Goal: Check status: Check status

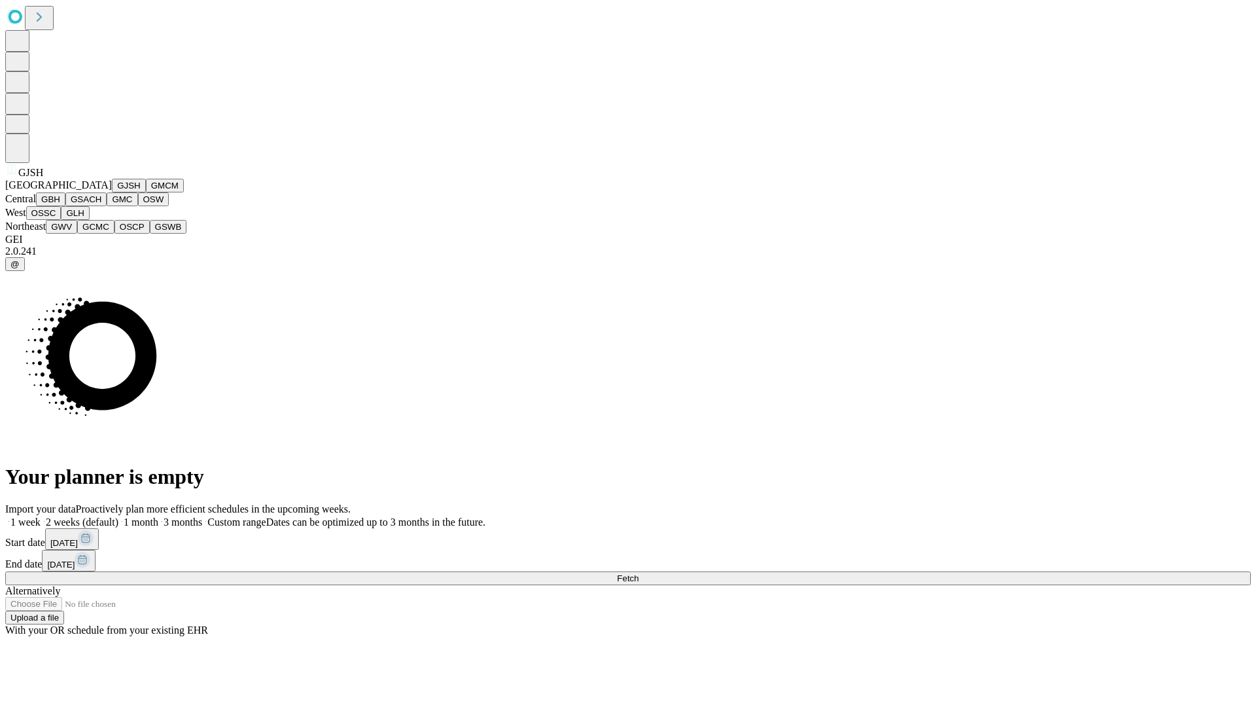
click at [112, 192] on button "GJSH" at bounding box center [129, 186] width 34 height 14
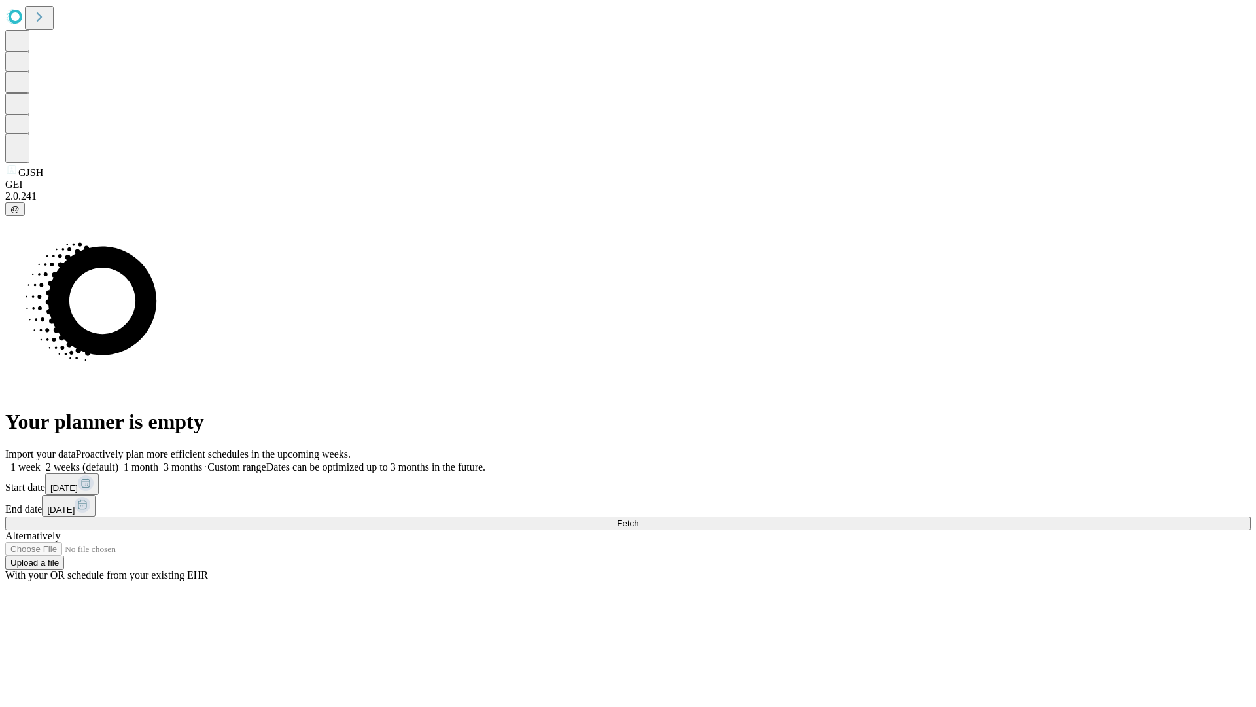
click at [41, 461] on label "1 week" at bounding box center [22, 466] width 35 height 11
click at [639, 518] on span "Fetch" at bounding box center [628, 523] width 22 height 10
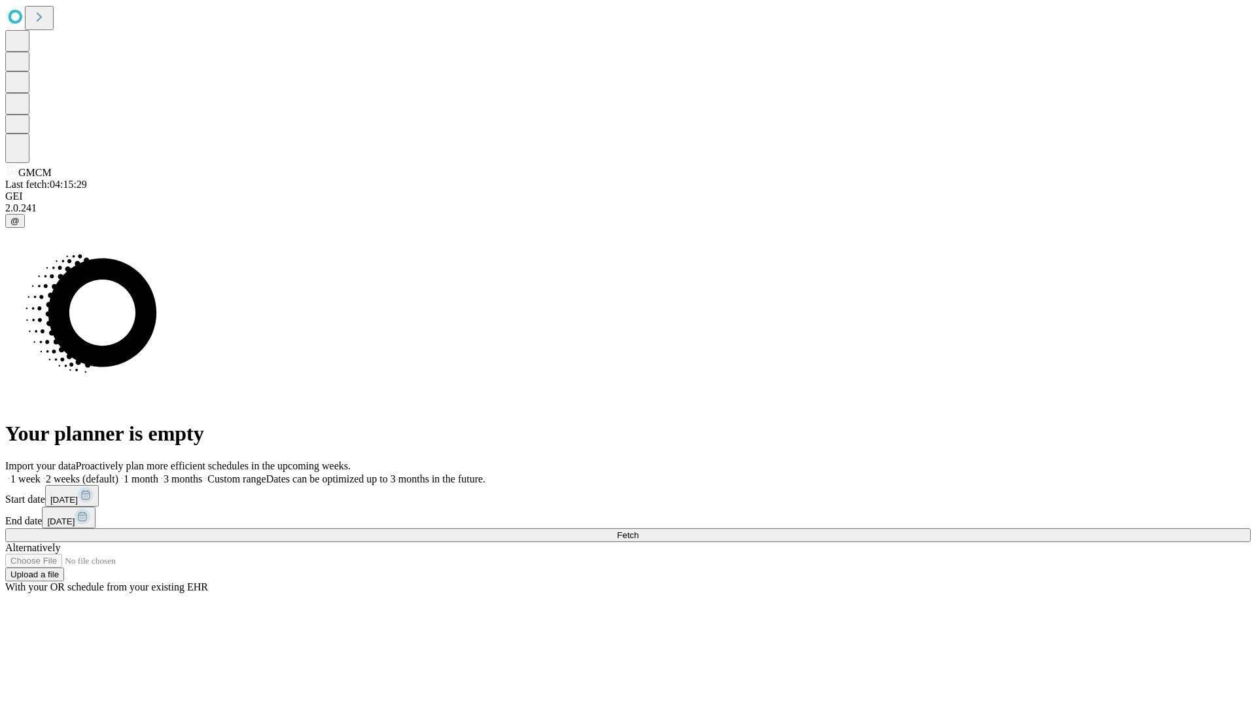
click at [41, 473] on label "1 week" at bounding box center [22, 478] width 35 height 11
click at [639, 530] on span "Fetch" at bounding box center [628, 535] width 22 height 10
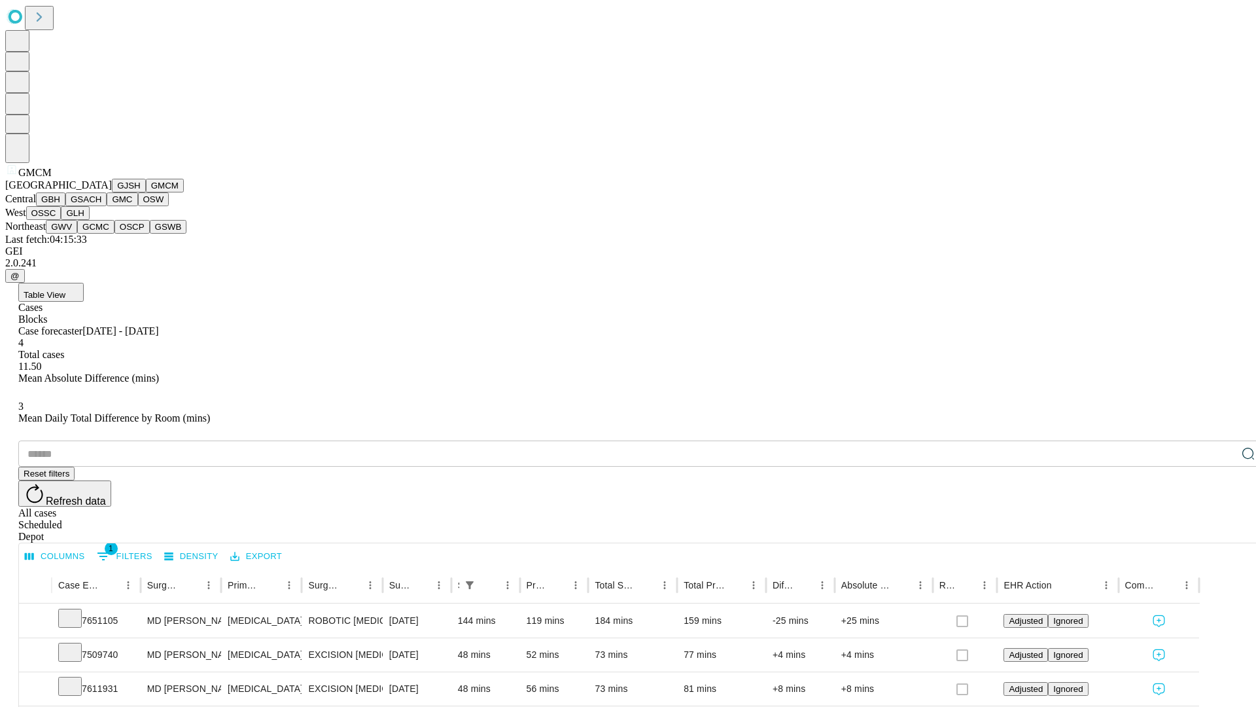
click at [65, 206] on button "GBH" at bounding box center [50, 199] width 29 height 14
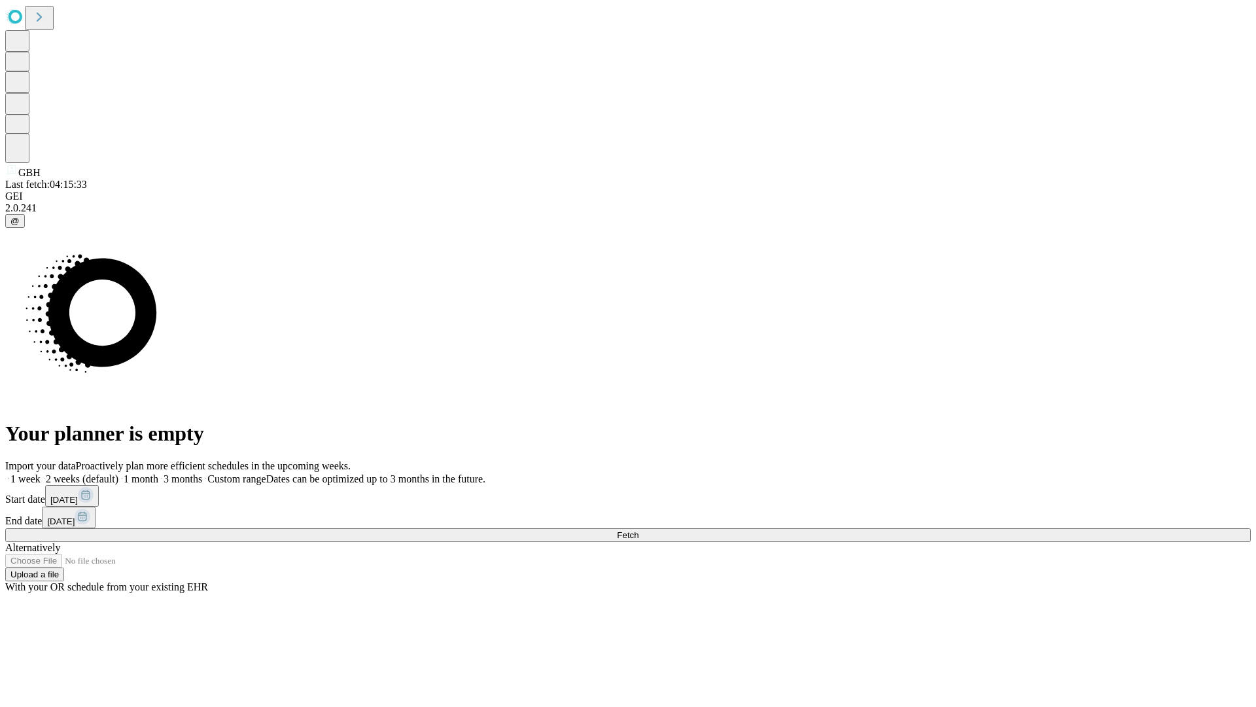
click at [41, 473] on label "1 week" at bounding box center [22, 478] width 35 height 11
click at [639, 530] on span "Fetch" at bounding box center [628, 535] width 22 height 10
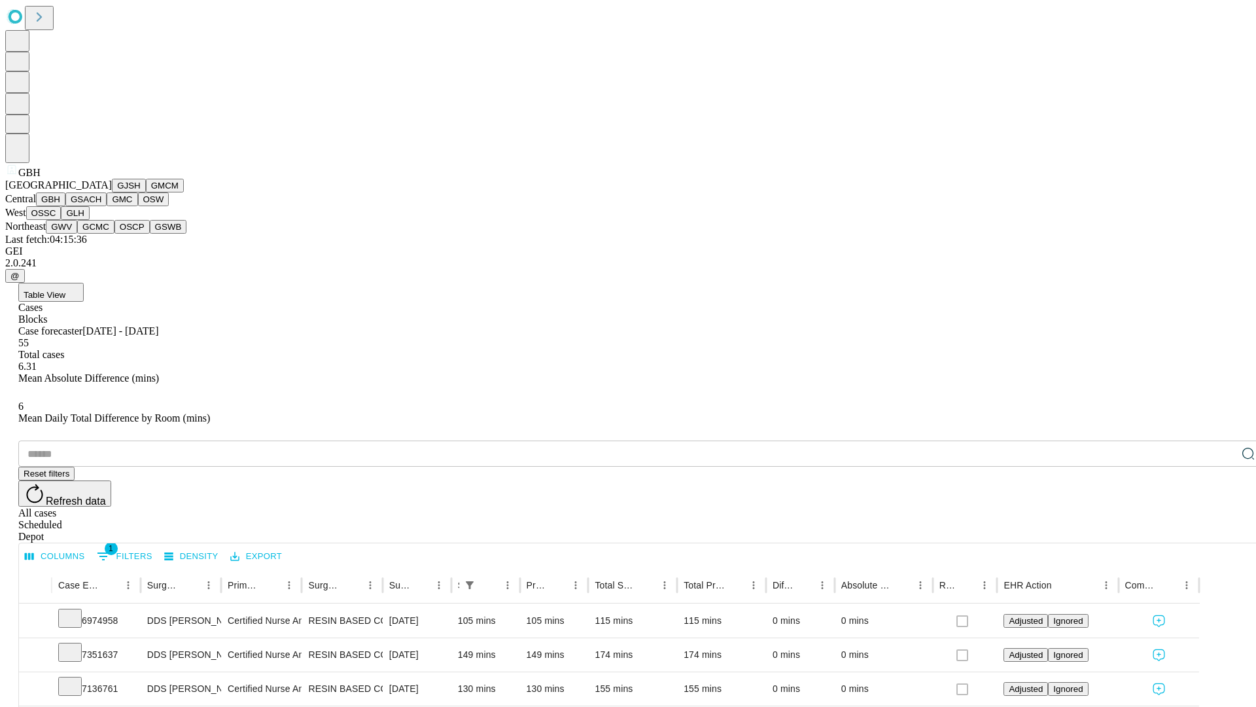
click at [101, 206] on button "GSACH" at bounding box center [85, 199] width 41 height 14
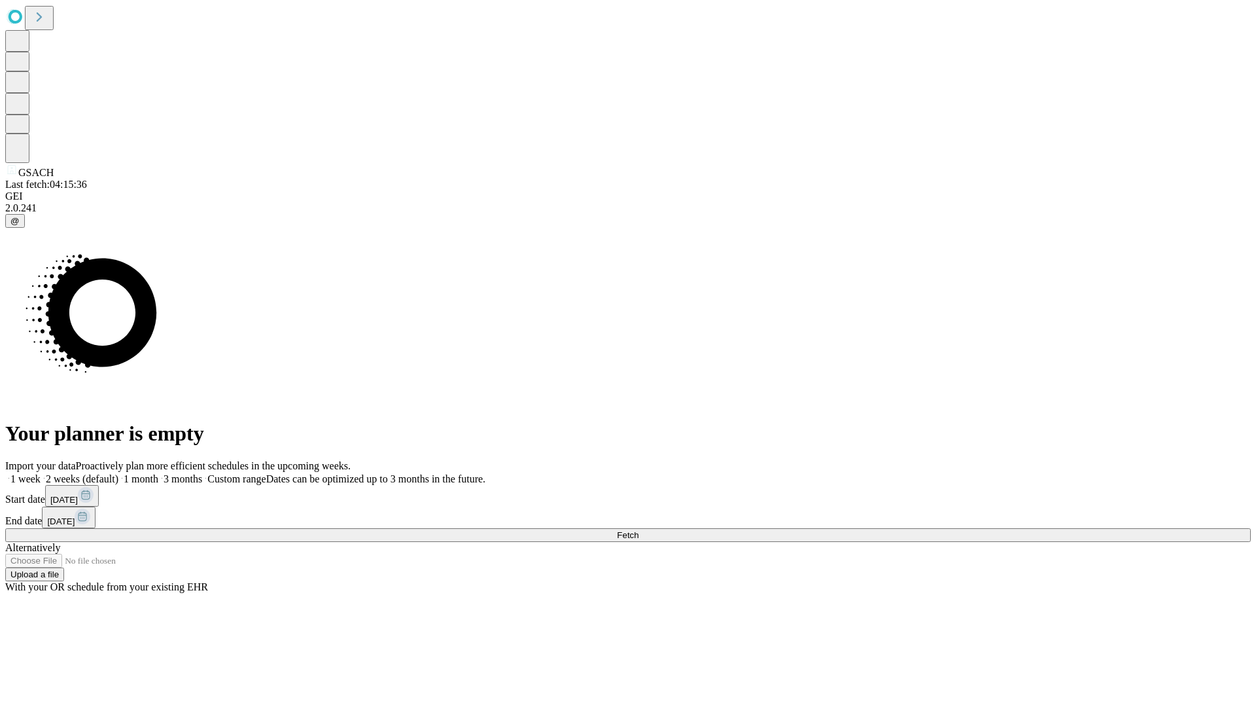
click at [639, 530] on span "Fetch" at bounding box center [628, 535] width 22 height 10
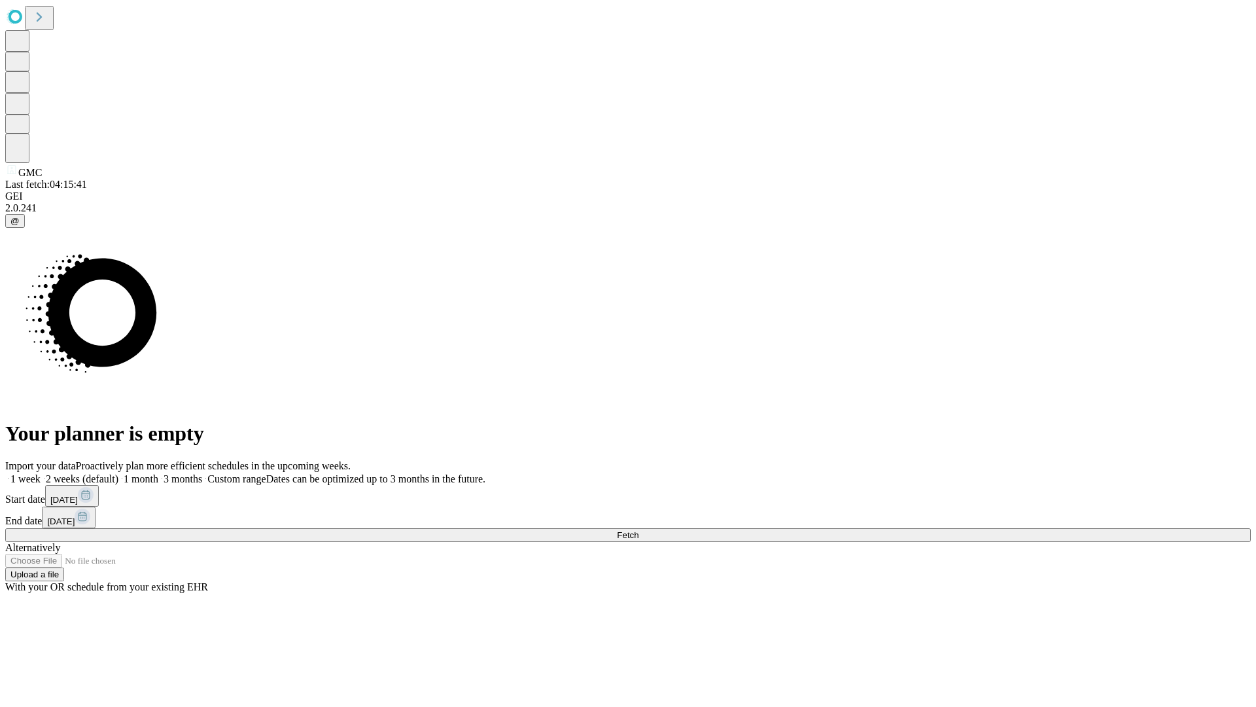
click at [41, 473] on label "1 week" at bounding box center [22, 478] width 35 height 11
click at [639, 530] on span "Fetch" at bounding box center [628, 535] width 22 height 10
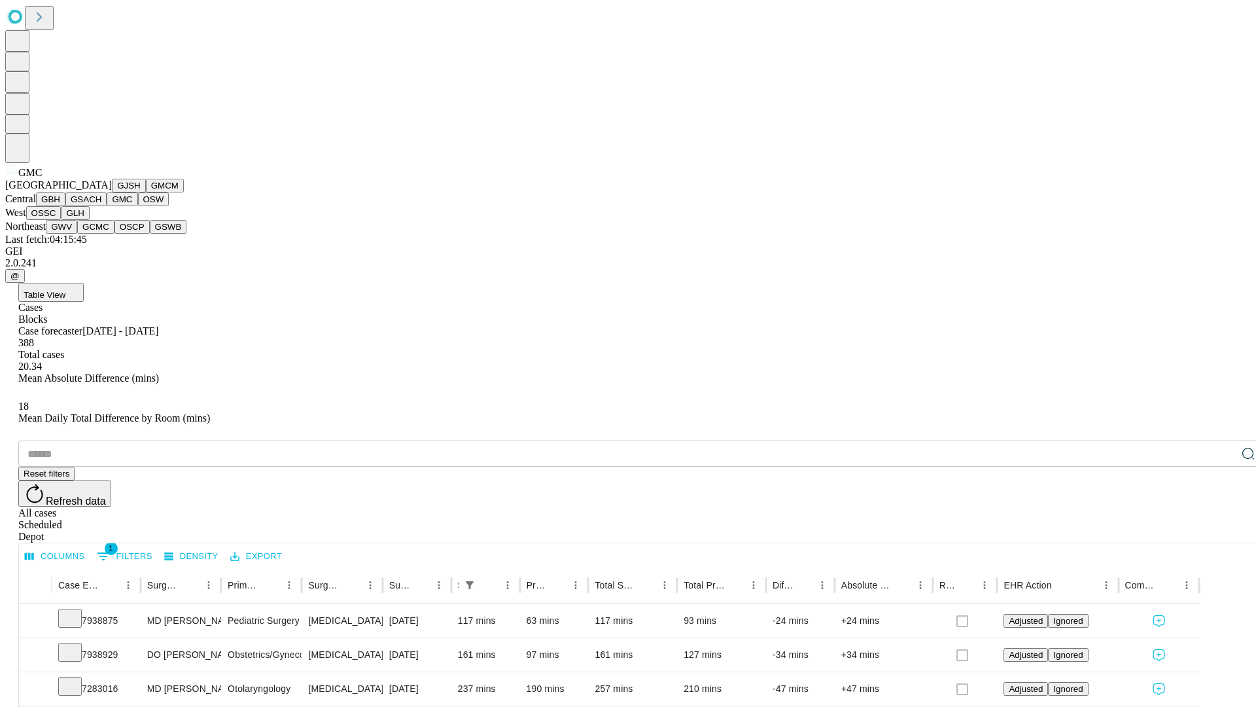
click at [138, 206] on button "OSW" at bounding box center [153, 199] width 31 height 14
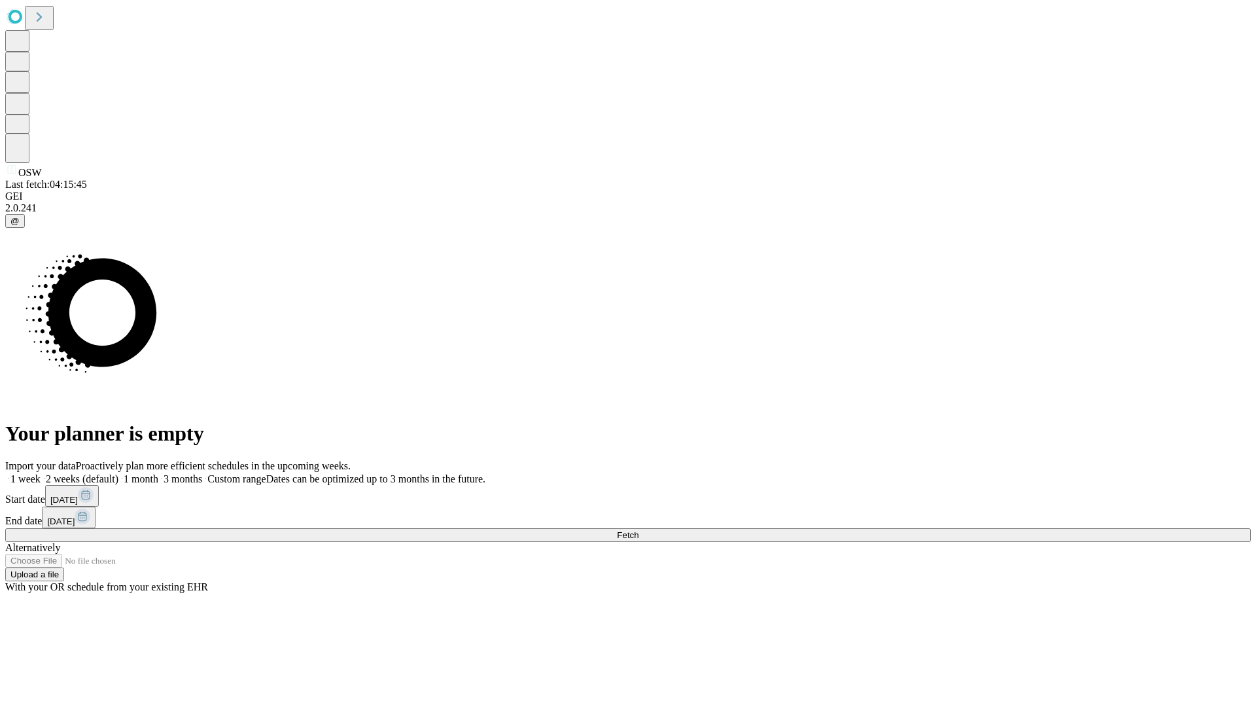
click at [41, 473] on label "1 week" at bounding box center [22, 478] width 35 height 11
click at [639, 530] on span "Fetch" at bounding box center [628, 535] width 22 height 10
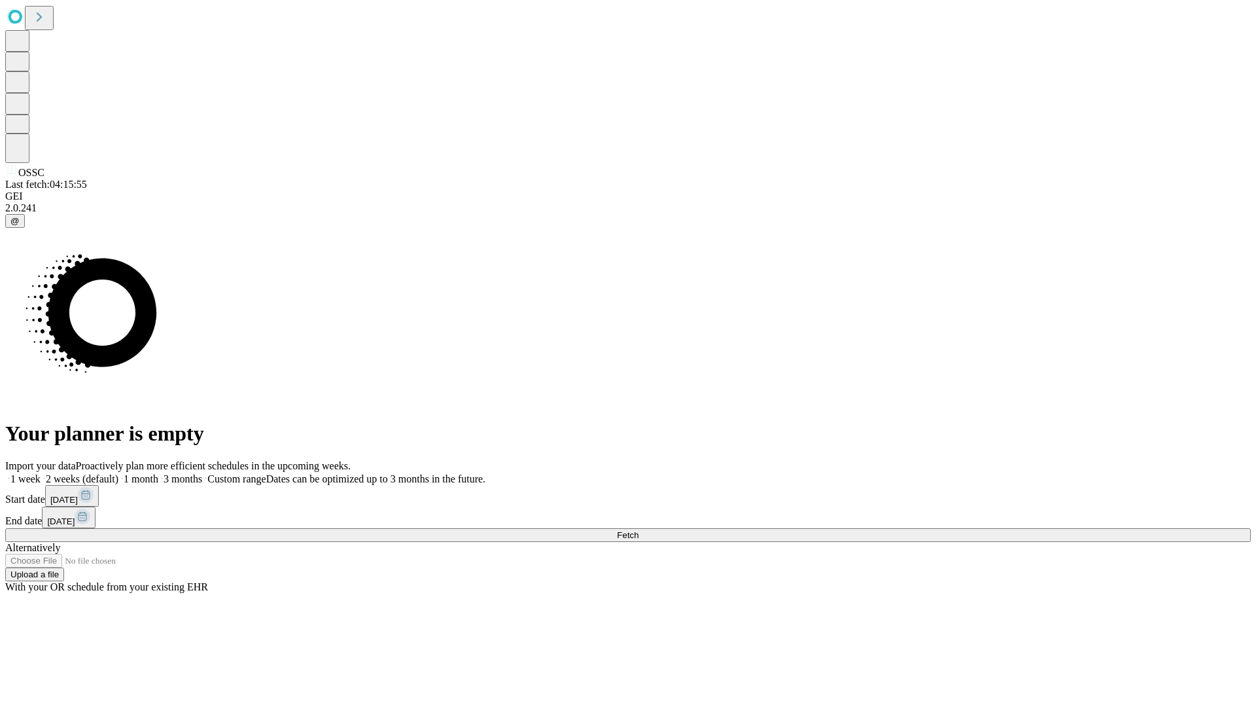
click at [639, 530] on span "Fetch" at bounding box center [628, 535] width 22 height 10
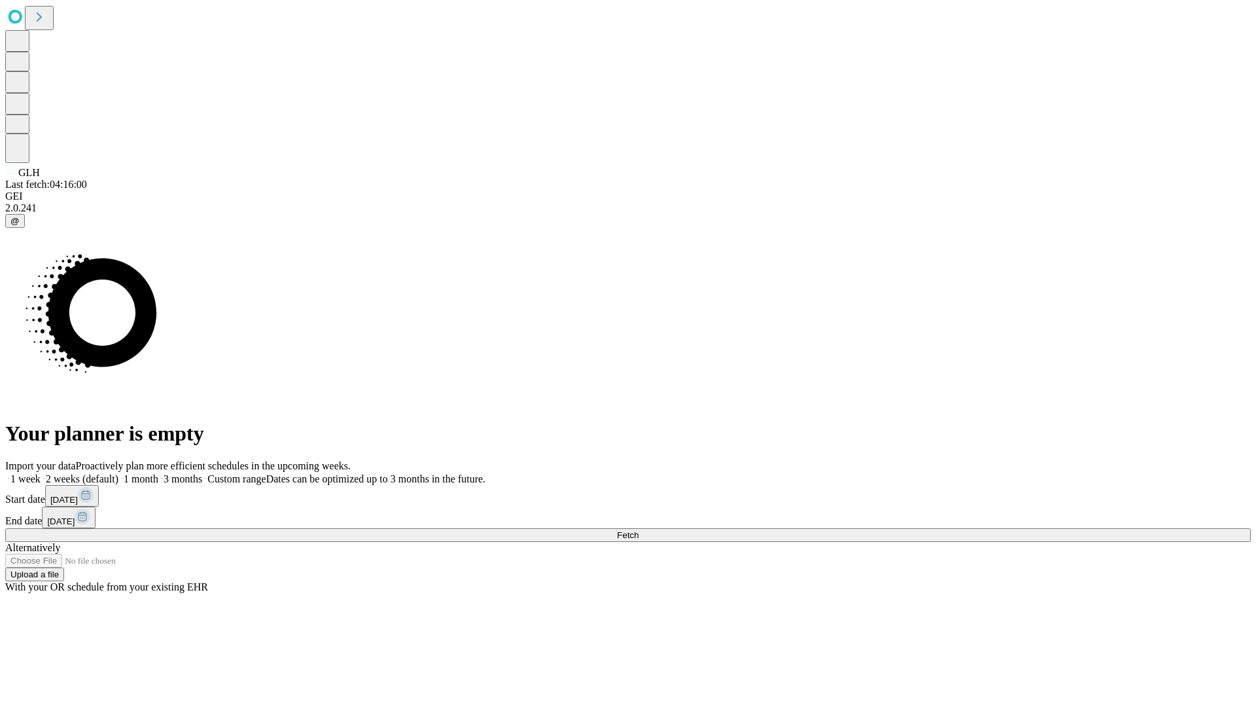
click at [41, 473] on label "1 week" at bounding box center [22, 478] width 35 height 11
click at [639, 530] on span "Fetch" at bounding box center [628, 535] width 22 height 10
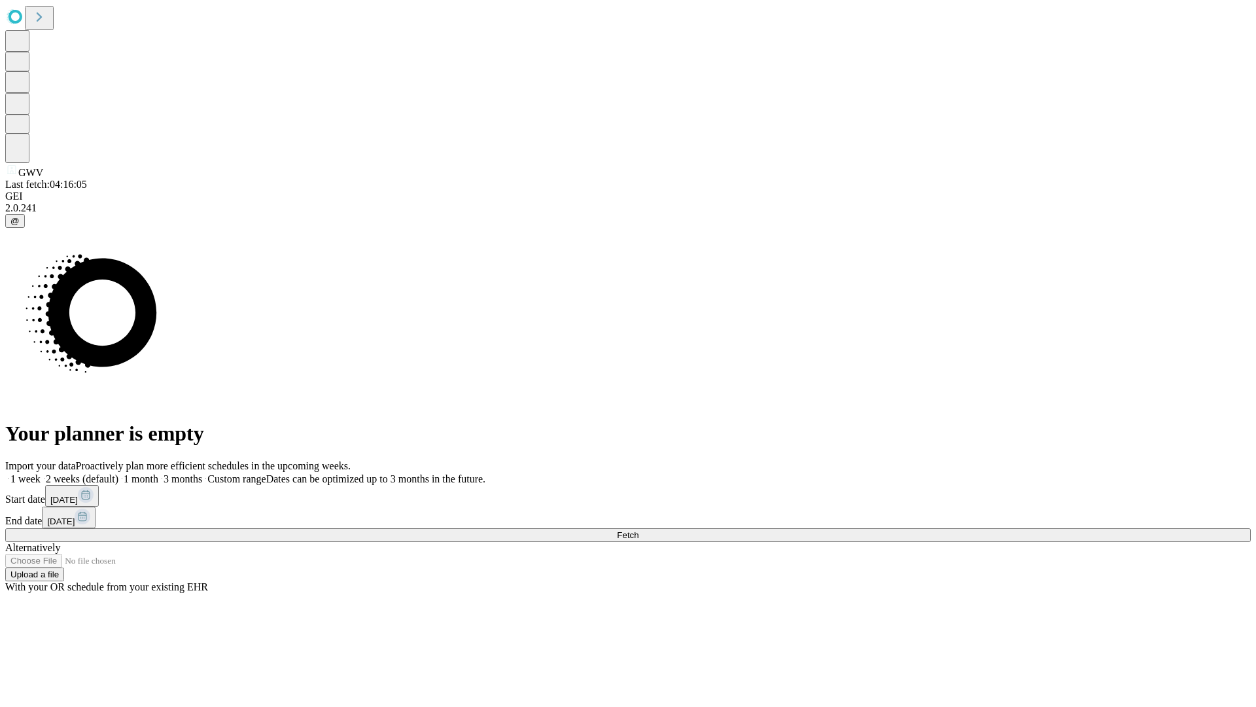
click at [41, 473] on label "1 week" at bounding box center [22, 478] width 35 height 11
click at [639, 530] on span "Fetch" at bounding box center [628, 535] width 22 height 10
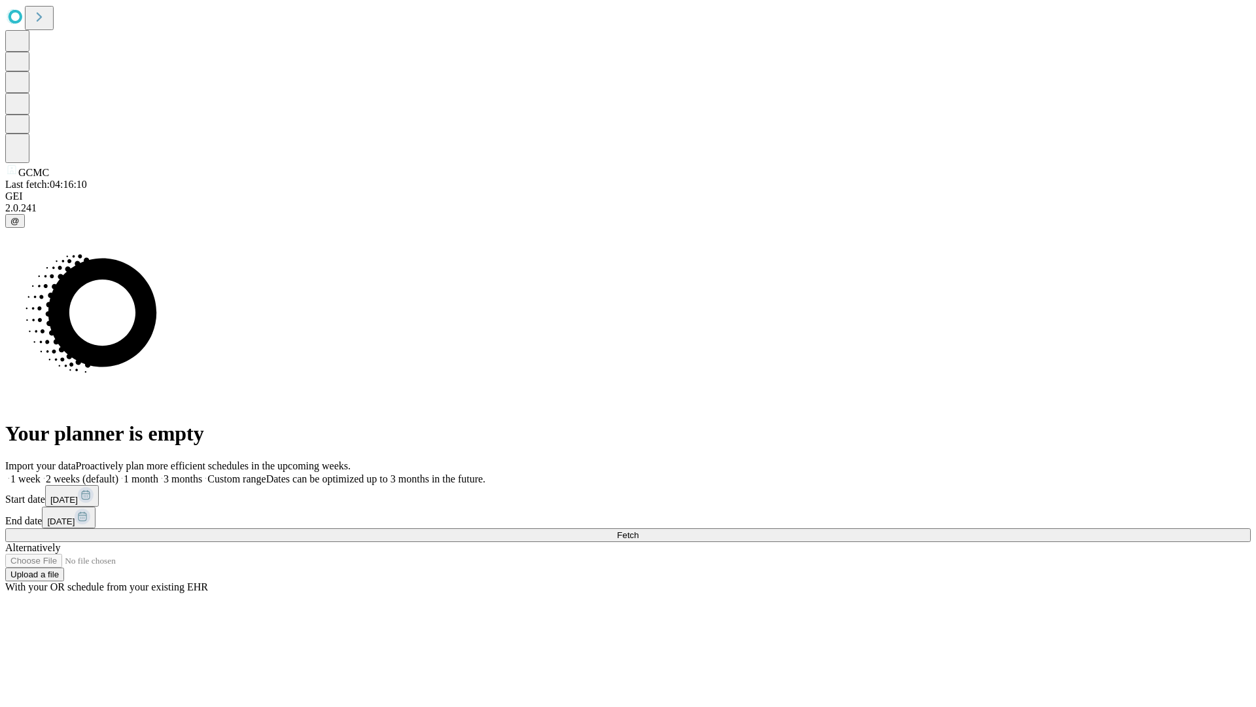
click at [41, 473] on label "1 week" at bounding box center [22, 478] width 35 height 11
click at [639, 530] on span "Fetch" at bounding box center [628, 535] width 22 height 10
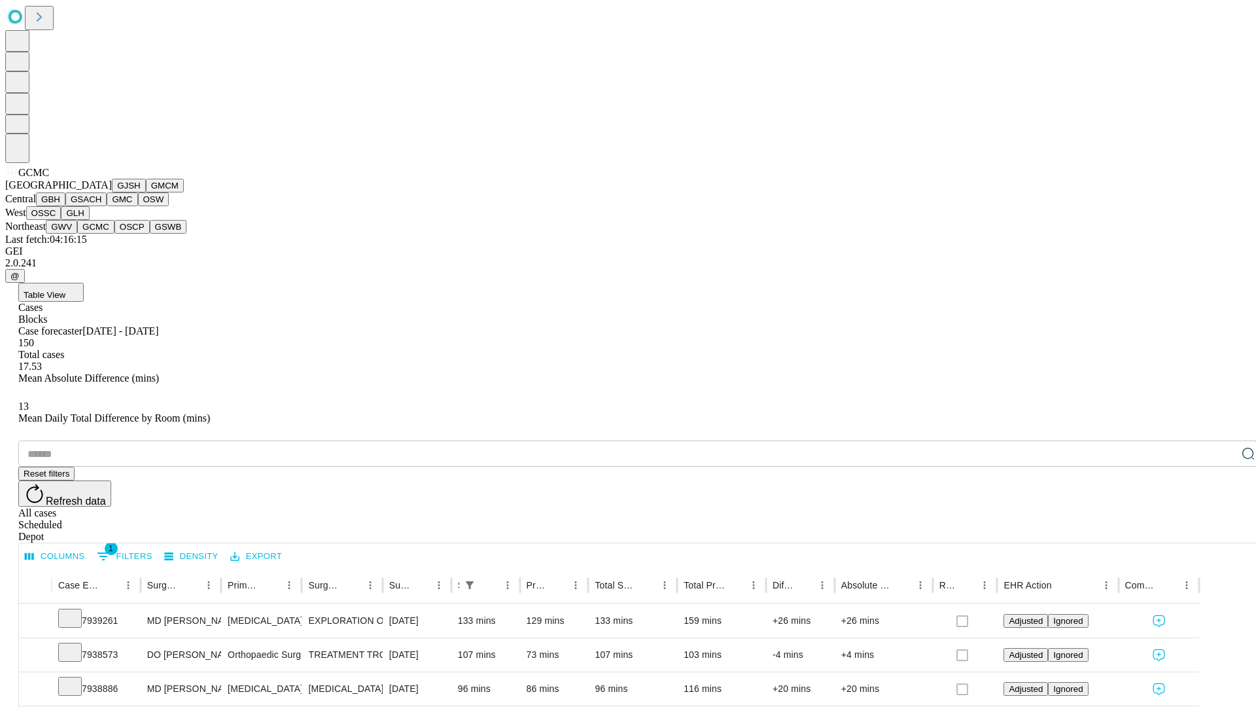
click at [115, 234] on button "OSCP" at bounding box center [132, 227] width 35 height 14
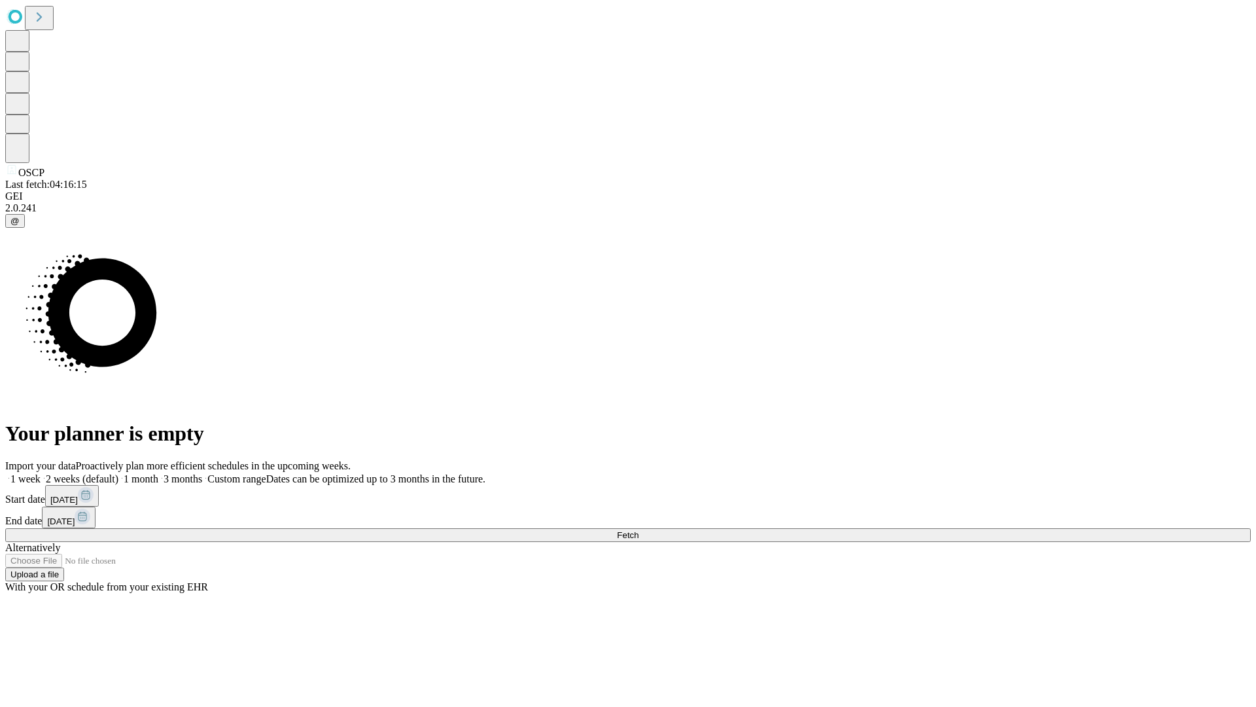
click at [41, 473] on label "1 week" at bounding box center [22, 478] width 35 height 11
click at [639, 530] on span "Fetch" at bounding box center [628, 535] width 22 height 10
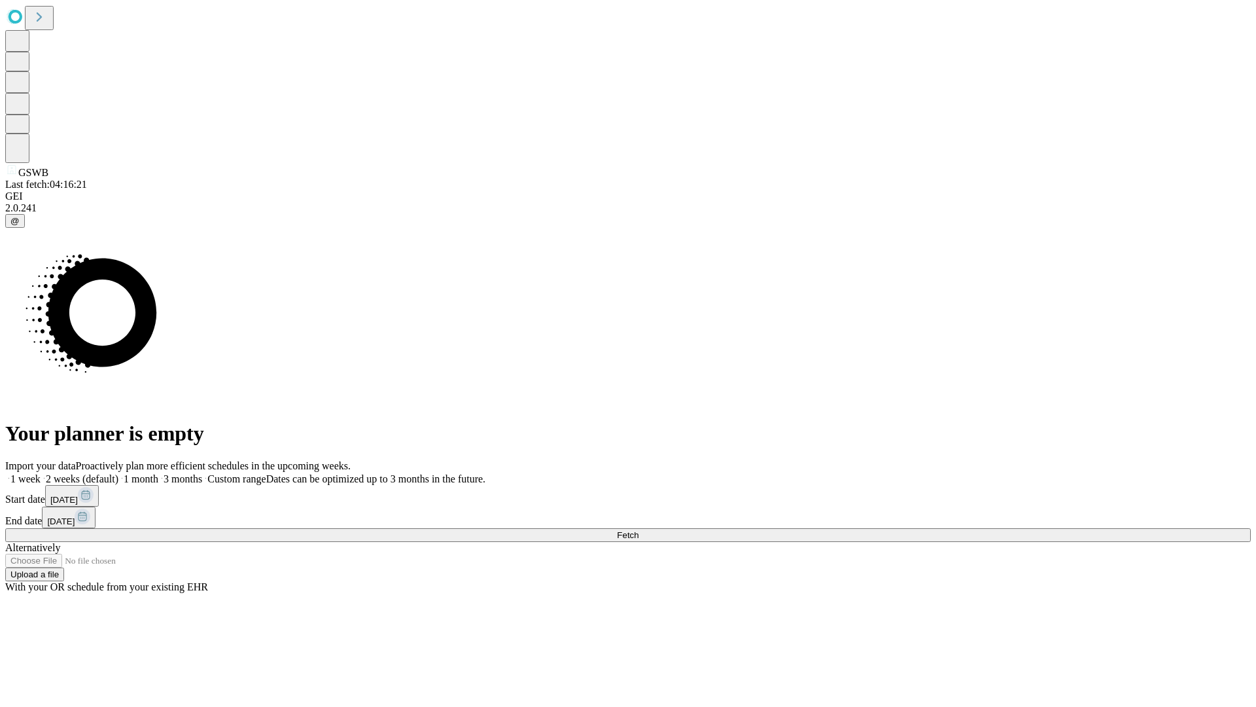
click at [639, 530] on span "Fetch" at bounding box center [628, 535] width 22 height 10
